Goal: Task Accomplishment & Management: Manage account settings

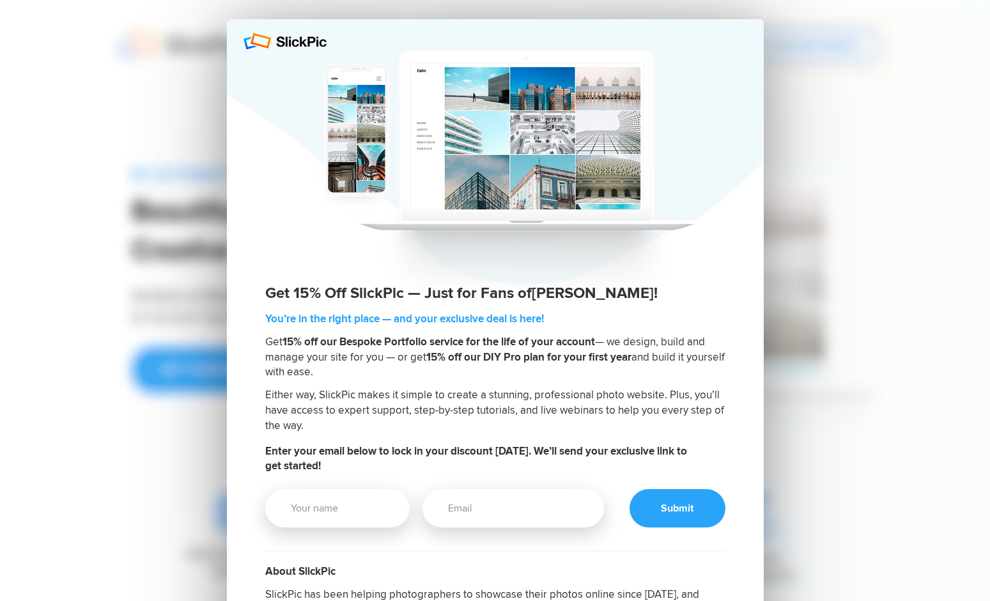
click at [353, 243] on div at bounding box center [495, 160] width 537 height 282
click at [286, 41] on div at bounding box center [495, 160] width 537 height 282
click at [305, 33] on div at bounding box center [495, 160] width 537 height 282
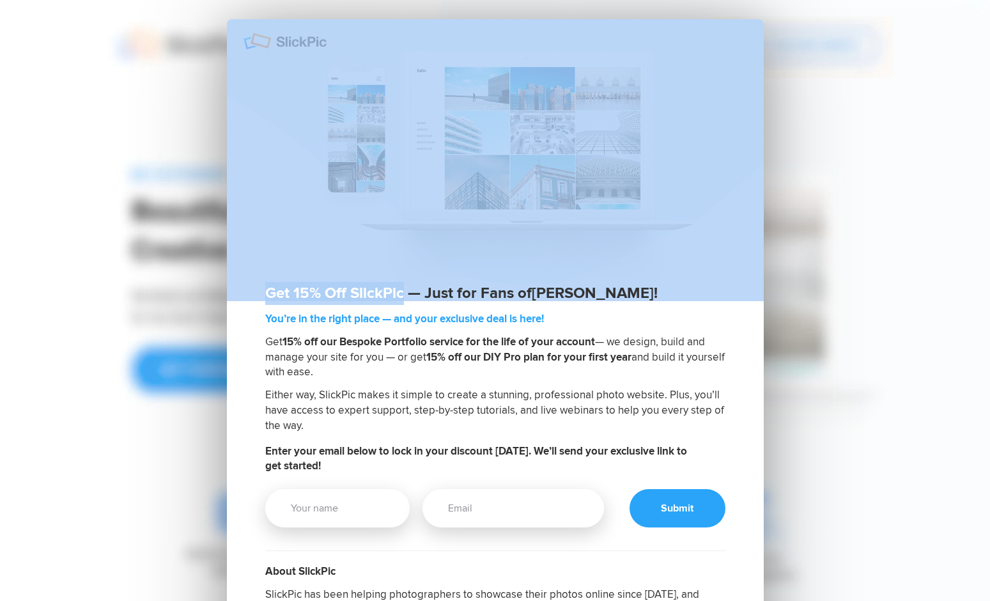
click at [305, 33] on div at bounding box center [495, 160] width 537 height 282
click at [766, 252] on div "Get 15% Off SlickPic — Just for Fans of Alex Salas ! You’re in the right place …" at bounding box center [495, 484] width 882 height 969
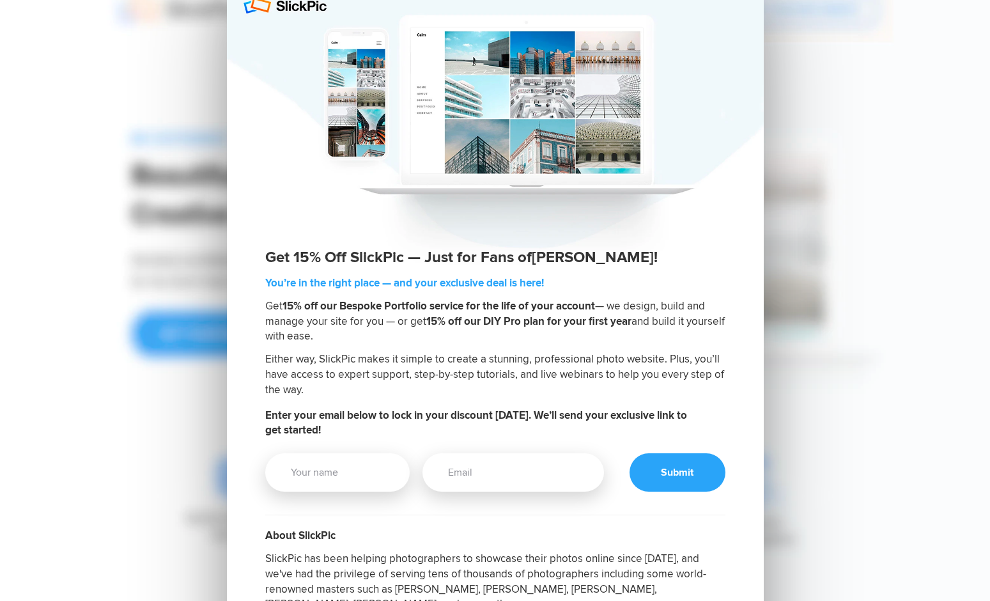
scroll to position [35, 0]
click at [861, 362] on div "Get 15% Off SlickPic — Just for Fans of Alex Salas ! You’re in the right place …" at bounding box center [495, 449] width 882 height 969
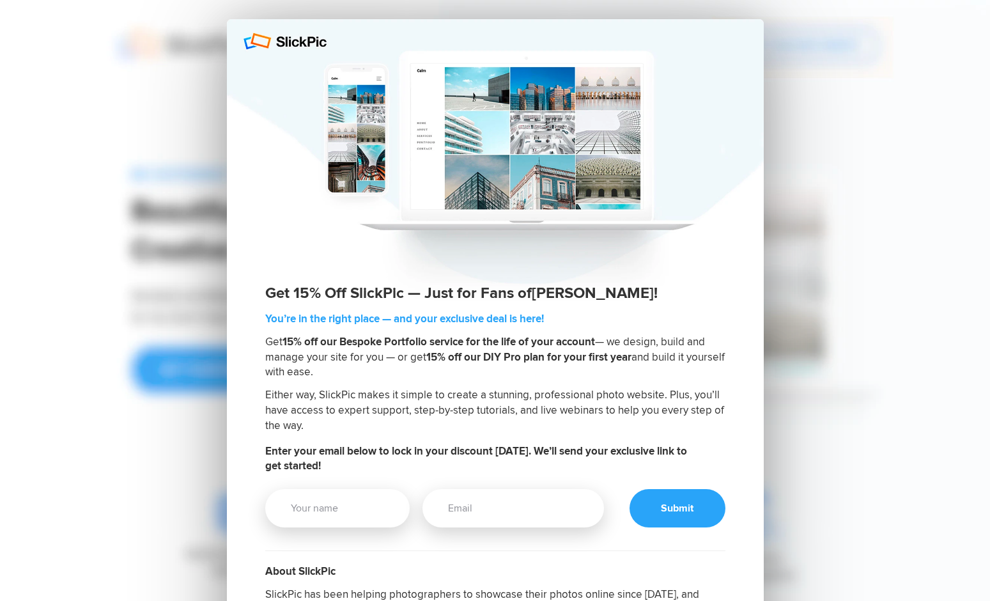
click at [189, 47] on div "Get 15% Off SlickPic — Just for Fans of Alex Salas ! You’re in the right place …" at bounding box center [495, 484] width 882 height 969
click at [280, 42] on div at bounding box center [495, 160] width 537 height 282
click at [185, 76] on div "Get 15% Off SlickPic — Just for Fans of Alex Salas ! You’re in the right place …" at bounding box center [495, 484] width 882 height 969
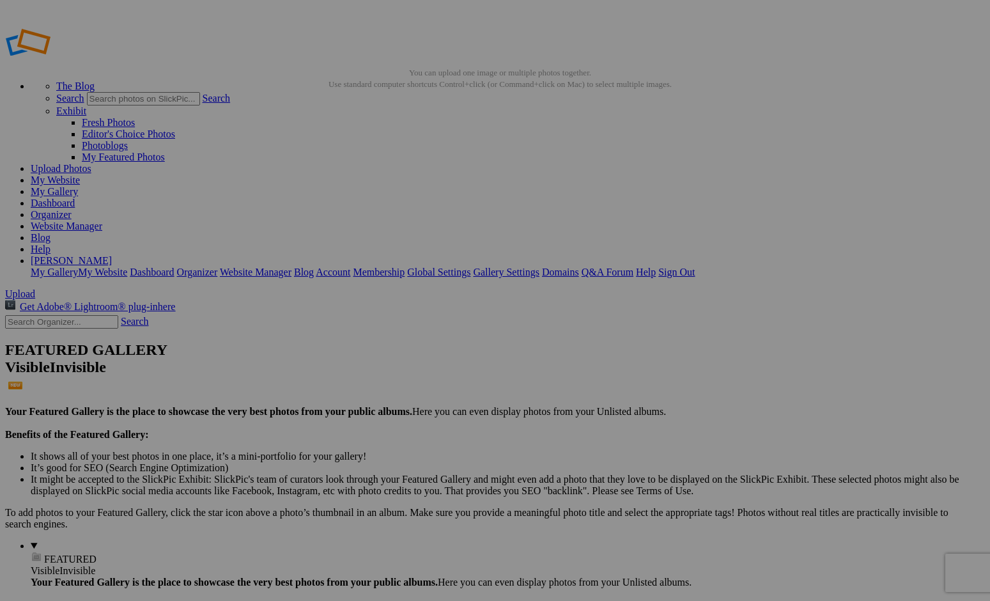
drag, startPoint x: 233, startPoint y: 70, endPoint x: 171, endPoint y: 70, distance: 62.0
type input "[PERSON_NAME] - Actor"
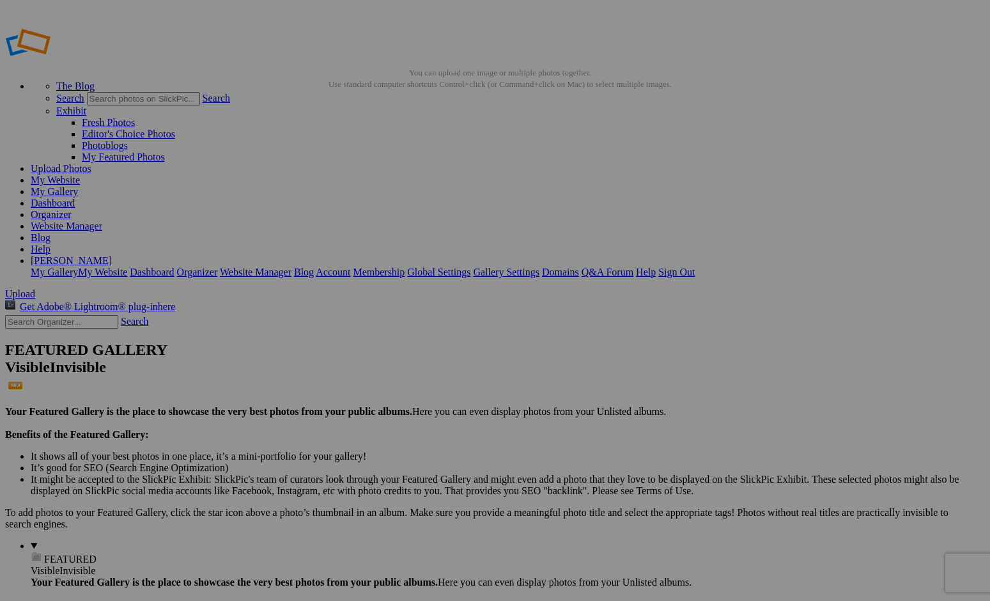
click at [91, 163] on link "Upload Photos" at bounding box center [61, 168] width 61 height 11
type input "[PERSON_NAME] - Actor"
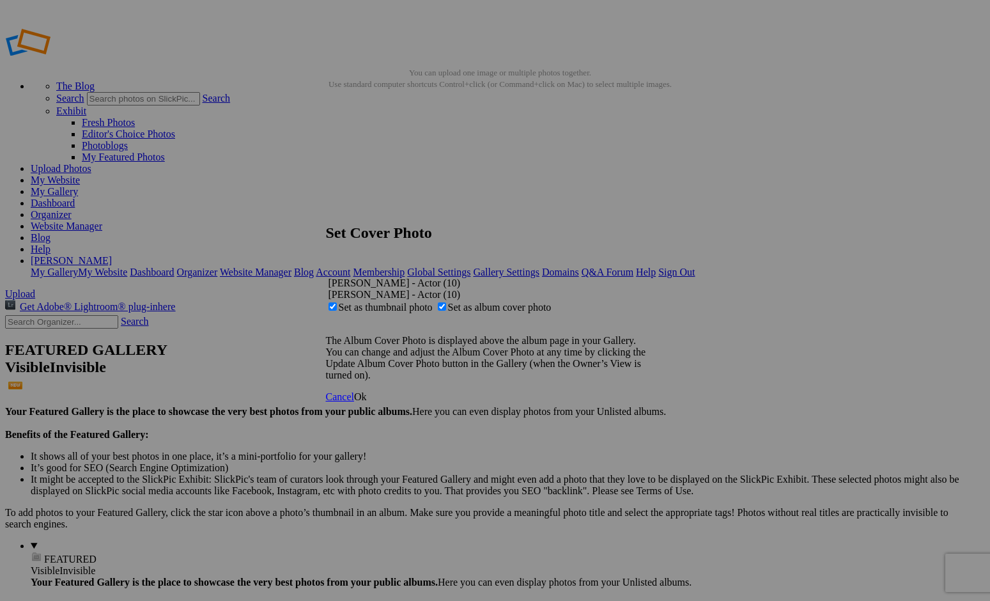
click at [367, 402] on span "Ok" at bounding box center [360, 396] width 13 height 11
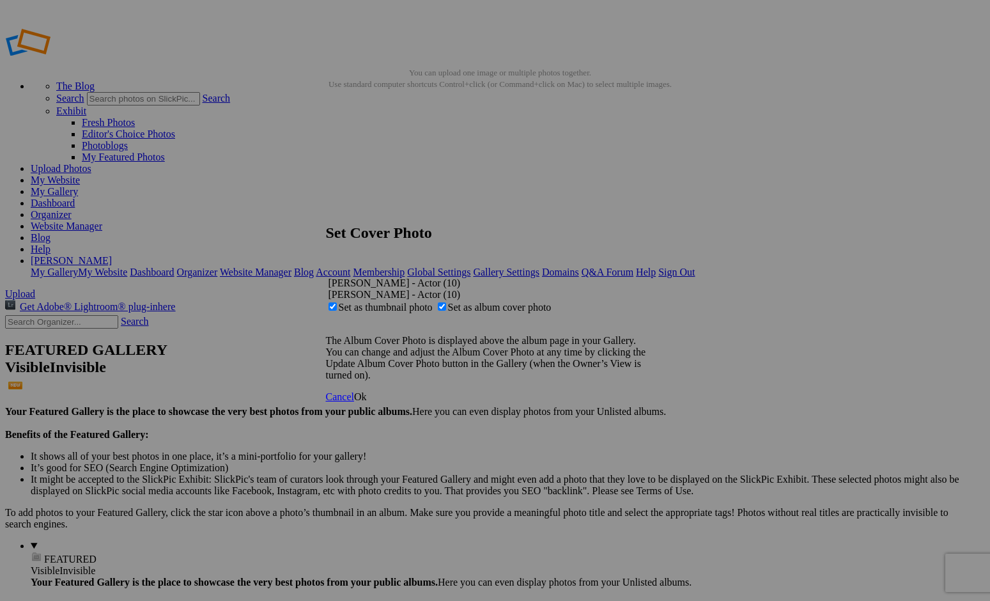
click at [367, 402] on span "Ok" at bounding box center [360, 396] width 13 height 11
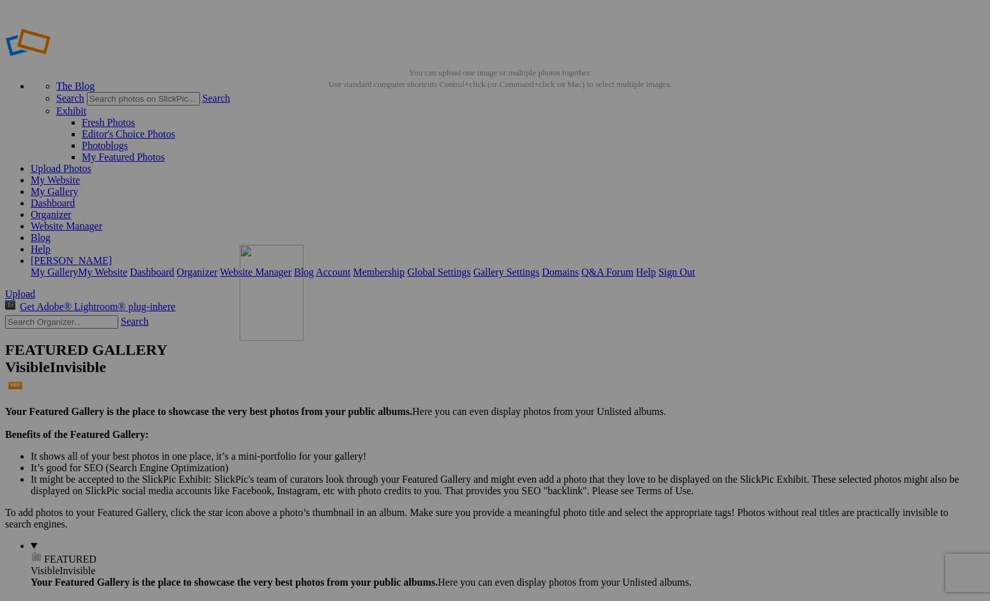
drag, startPoint x: 691, startPoint y: 364, endPoint x: 424, endPoint y: 339, distance: 267.6
drag, startPoint x: 247, startPoint y: 371, endPoint x: 640, endPoint y: 170, distance: 441.3
drag, startPoint x: 713, startPoint y: 368, endPoint x: 531, endPoint y: 314, distance: 190.1
